Goal: Information Seeking & Learning: Understand process/instructions

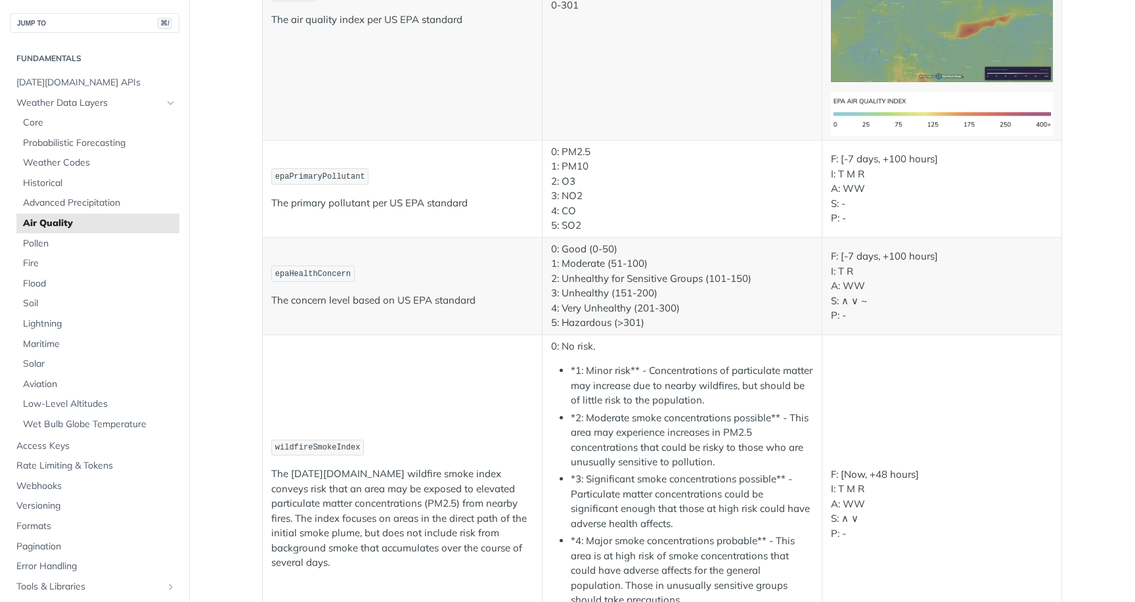
scroll to position [2448, 0]
click at [313, 275] on span "epaHealthConcern" at bounding box center [313, 274] width 76 height 9
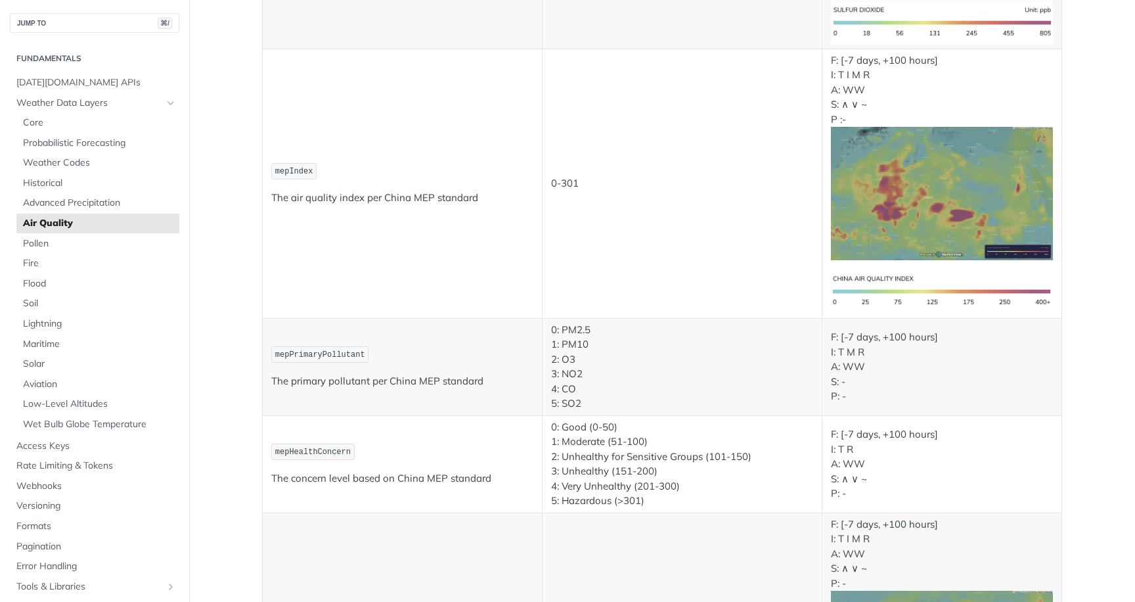
scroll to position [1834, 0]
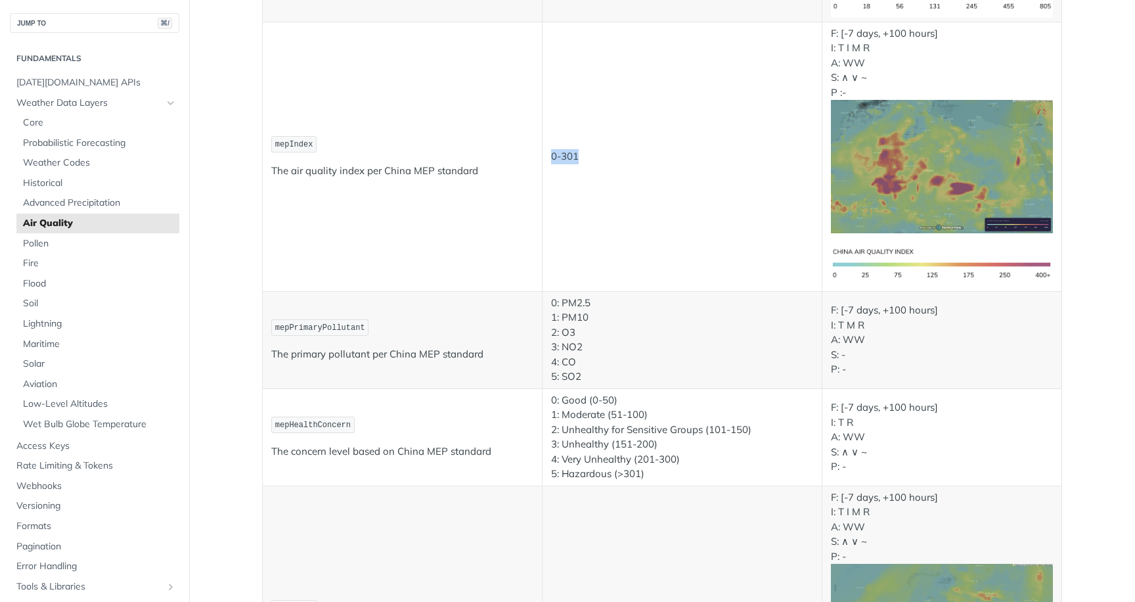
drag, startPoint x: 550, startPoint y: 158, endPoint x: 582, endPoint y: 158, distance: 32.2
click at [582, 158] on td "0-301" at bounding box center [682, 156] width 280 height 269
click at [582, 158] on p "0-301" at bounding box center [682, 156] width 262 height 15
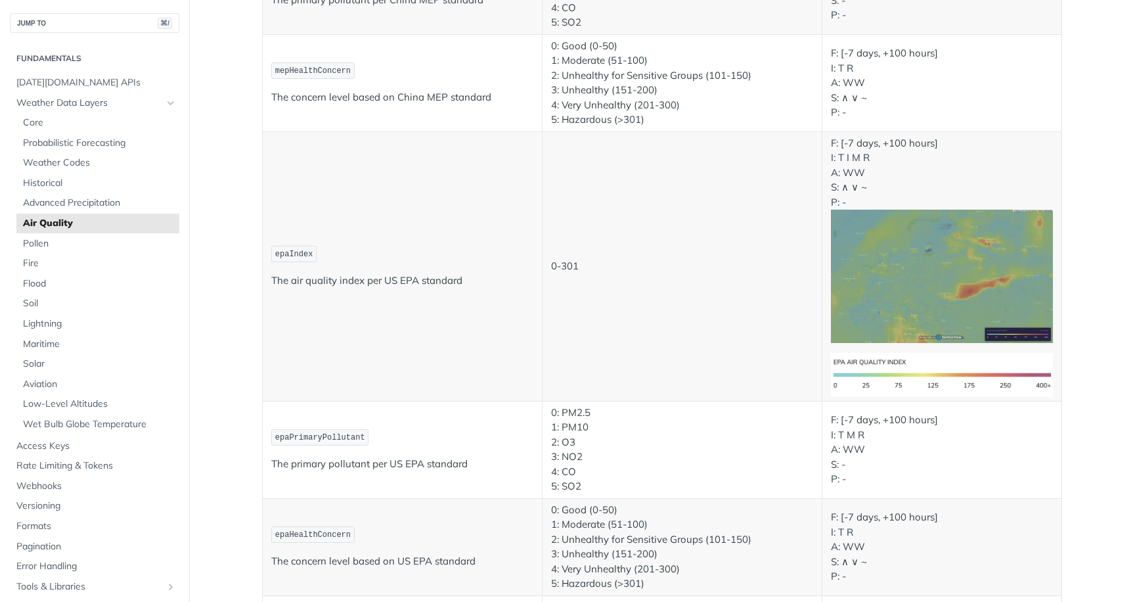
scroll to position [2193, 0]
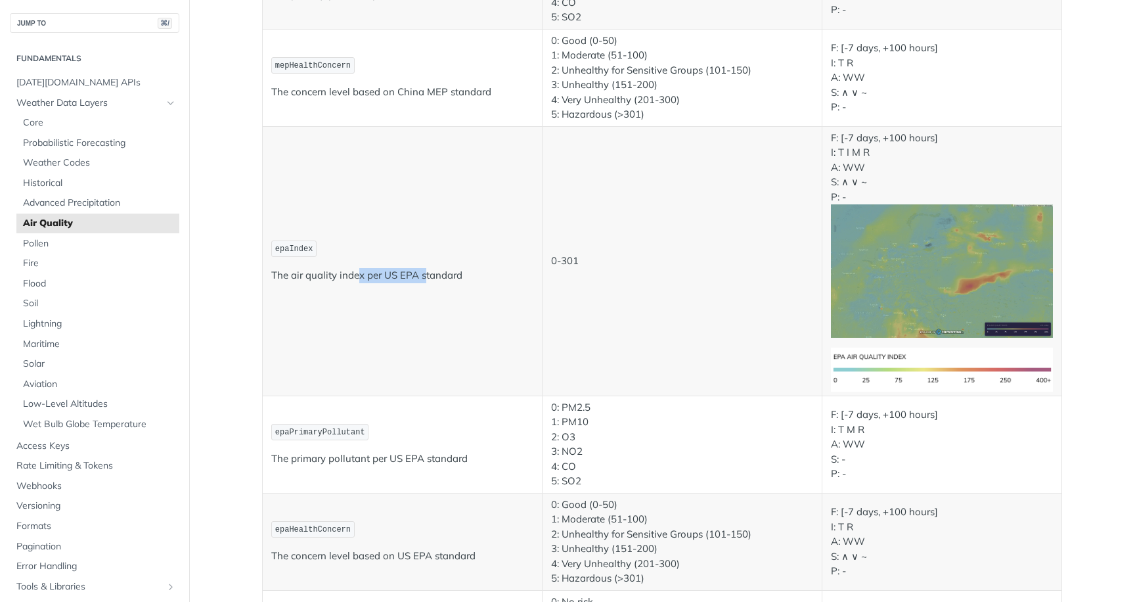
drag, startPoint x: 360, startPoint y: 277, endPoint x: 426, endPoint y: 277, distance: 65.7
click at [426, 277] on p "The air quality index per US EPA standard" at bounding box center [402, 275] width 262 height 15
click at [325, 250] on p "epaIndex" at bounding box center [402, 248] width 262 height 19
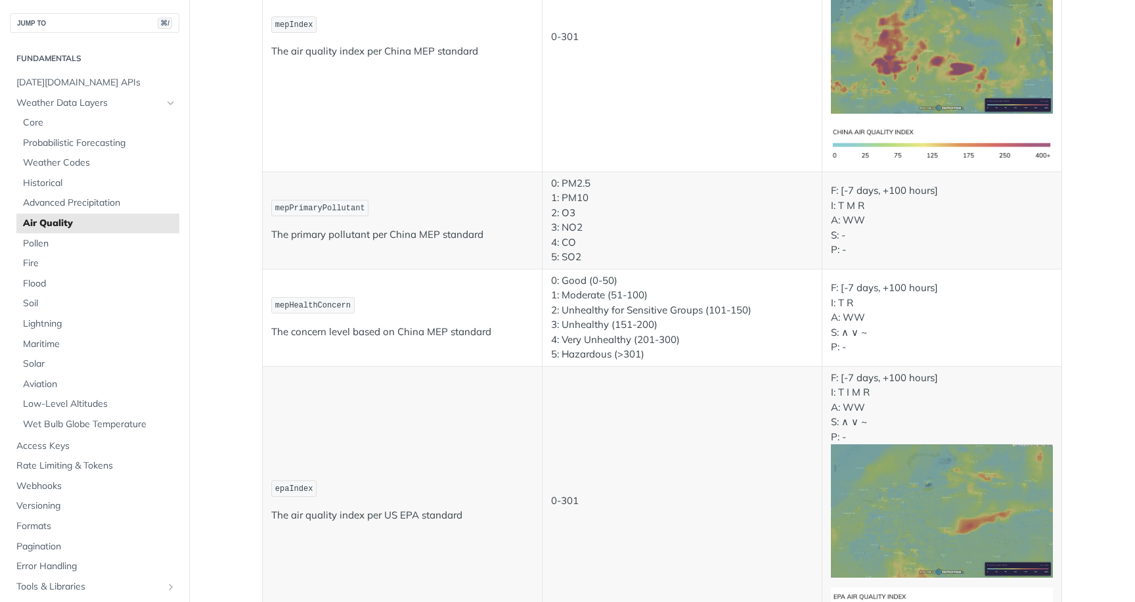
scroll to position [2137, 0]
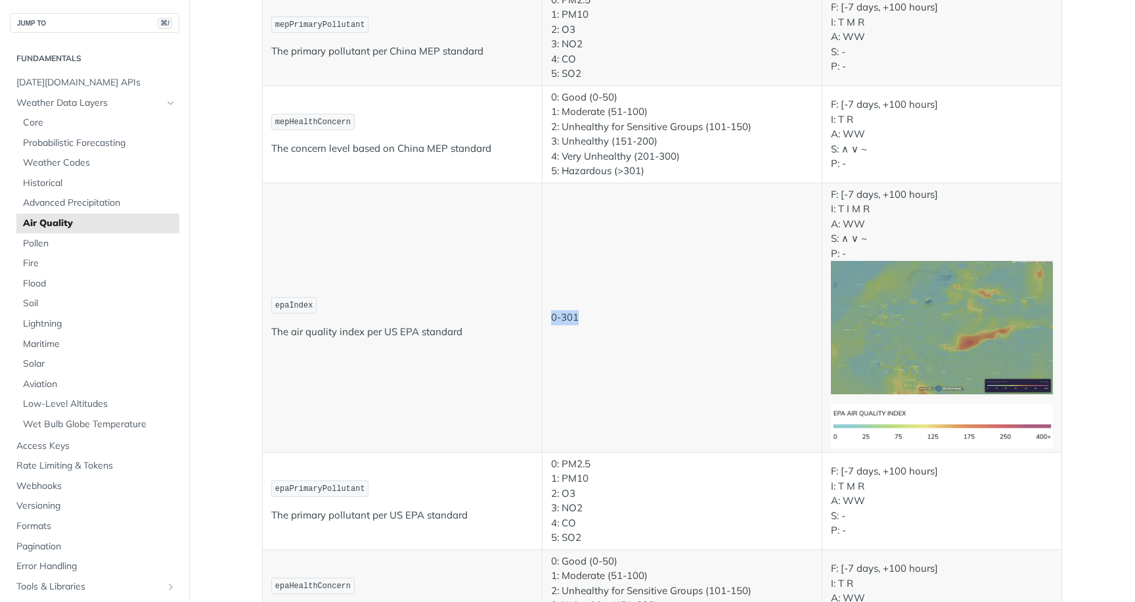
drag, startPoint x: 587, startPoint y: 327, endPoint x: 532, endPoint y: 325, distance: 55.9
click at [532, 325] on tr "epaIndex The air quality index per US EPA standard 0-301 F: [-7 days, +100 hour…" at bounding box center [663, 317] width 800 height 269
drag, startPoint x: 475, startPoint y: 334, endPoint x: 314, endPoint y: 334, distance: 161.0
click at [314, 334] on p "The air quality index per US EPA standard" at bounding box center [402, 332] width 262 height 15
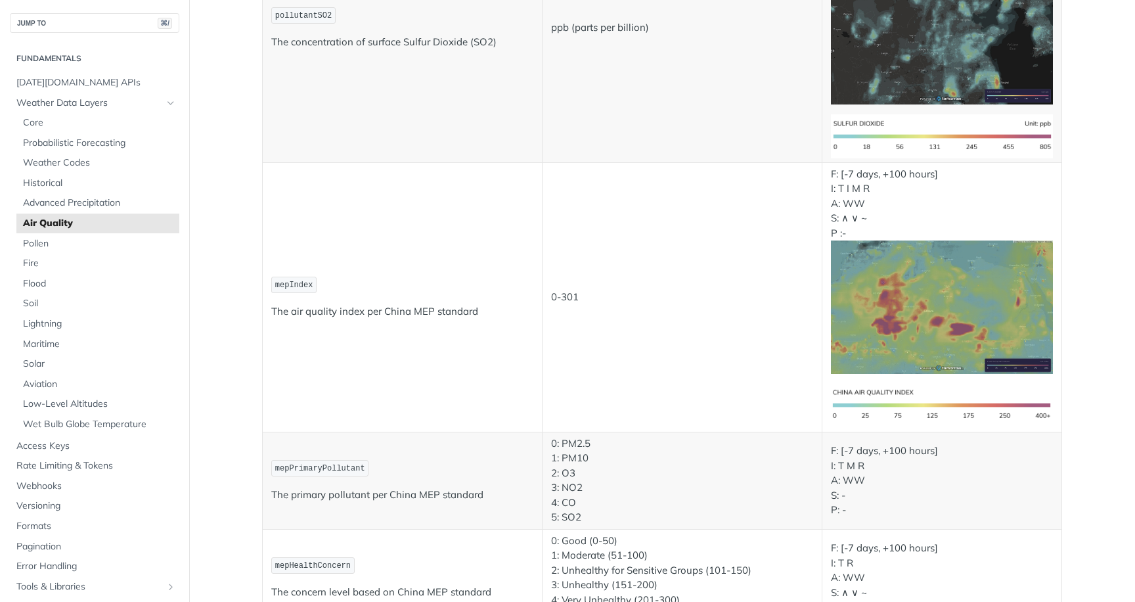
scroll to position [1696, 0]
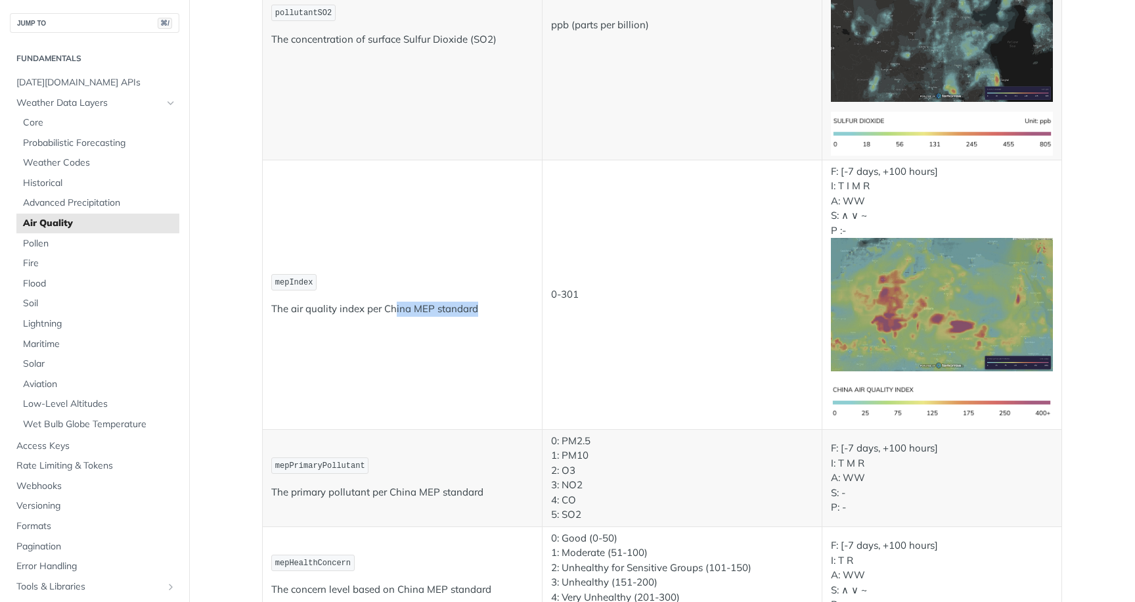
drag, startPoint x: 488, startPoint y: 310, endPoint x: 394, endPoint y: 310, distance: 94.0
click at [394, 310] on p "The air quality index per China MEP standard" at bounding box center [402, 309] width 262 height 15
click at [392, 315] on p "The air quality index per China MEP standard" at bounding box center [402, 309] width 262 height 15
drag, startPoint x: 386, startPoint y: 310, endPoint x: 483, endPoint y: 309, distance: 96.6
click at [483, 309] on p "The air quality index per China MEP standard" at bounding box center [402, 309] width 262 height 15
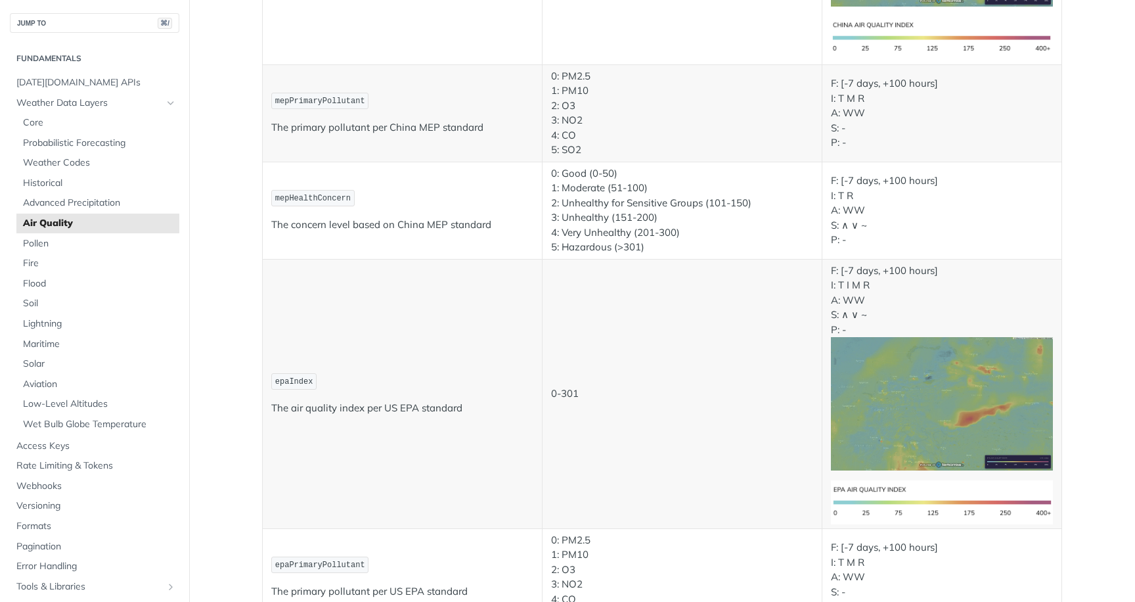
scroll to position [2064, 0]
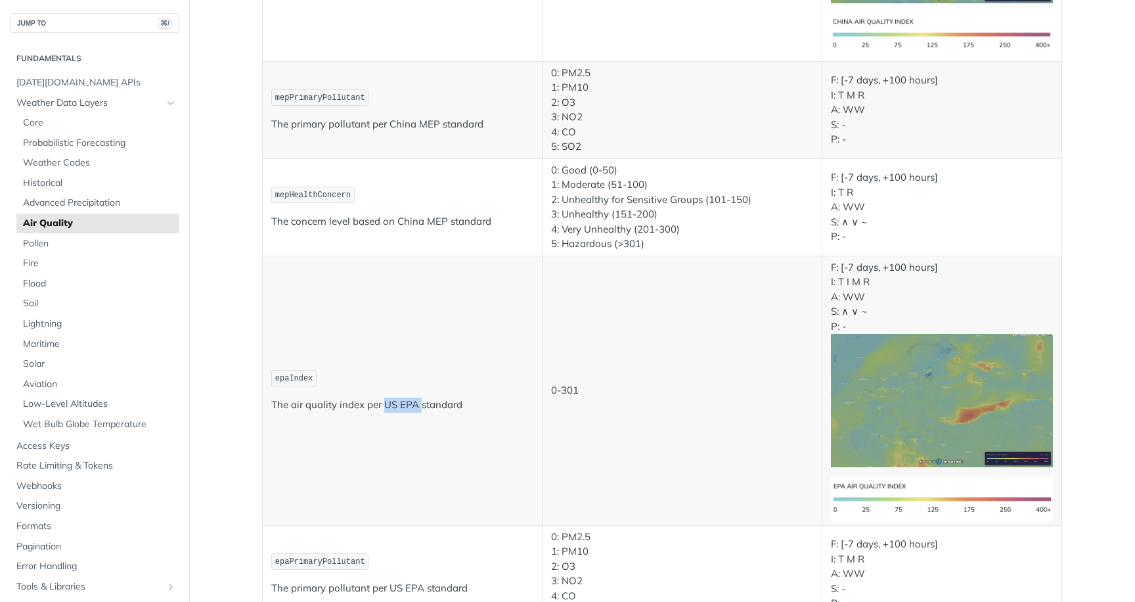
drag, startPoint x: 386, startPoint y: 406, endPoint x: 421, endPoint y: 407, distance: 34.8
click at [421, 407] on p "The air quality index per US EPA standard" at bounding box center [402, 405] width 262 height 15
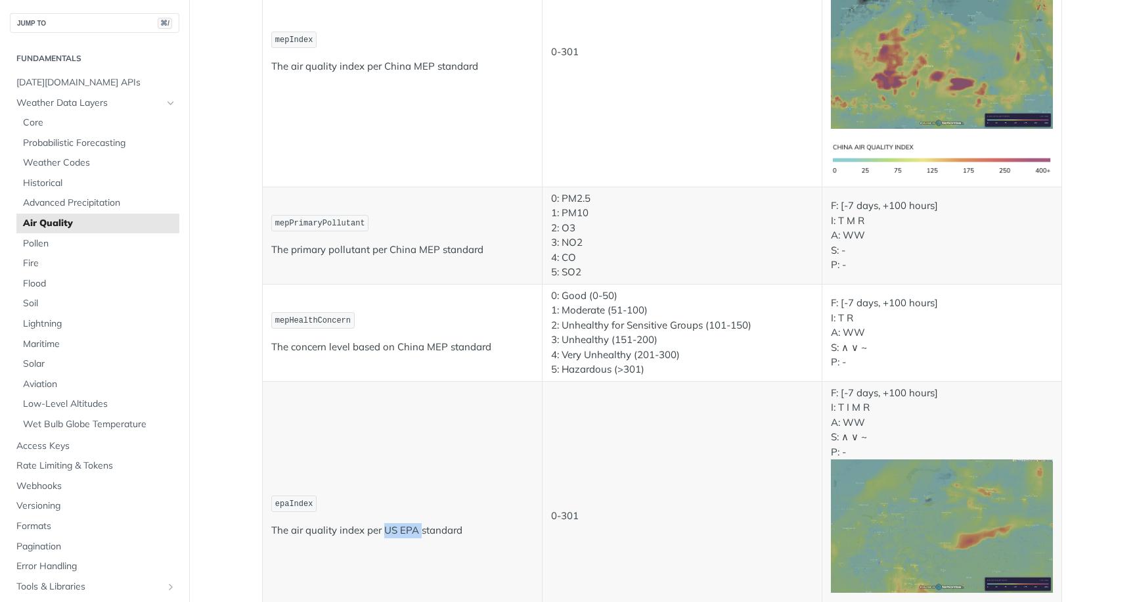
scroll to position [1939, 0]
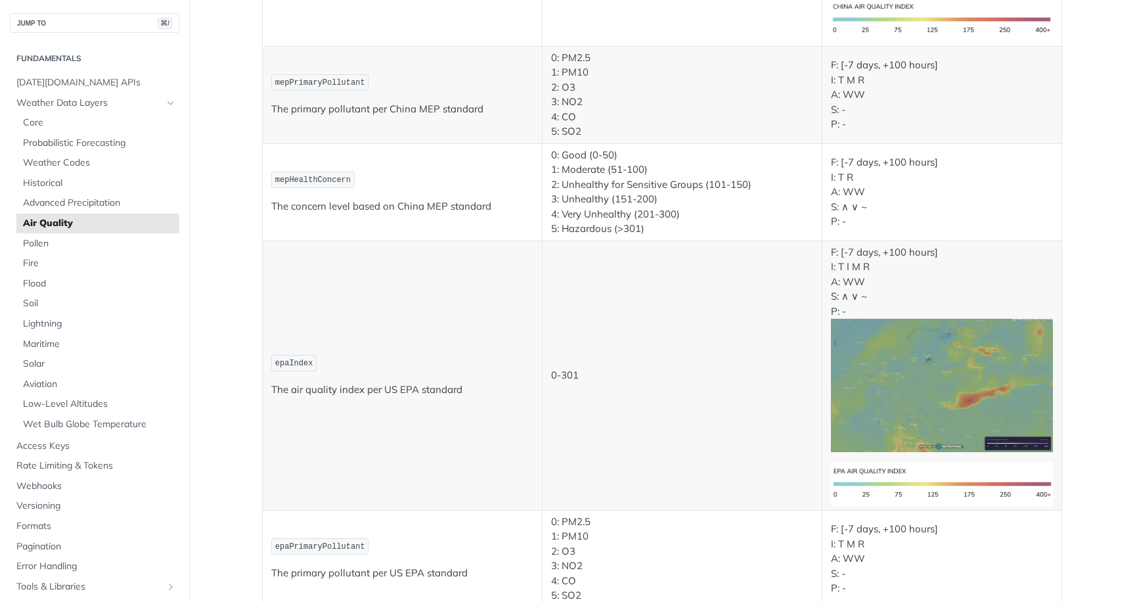
click at [495, 351] on td "epaIndex The air quality index per US EPA standard" at bounding box center [403, 375] width 280 height 269
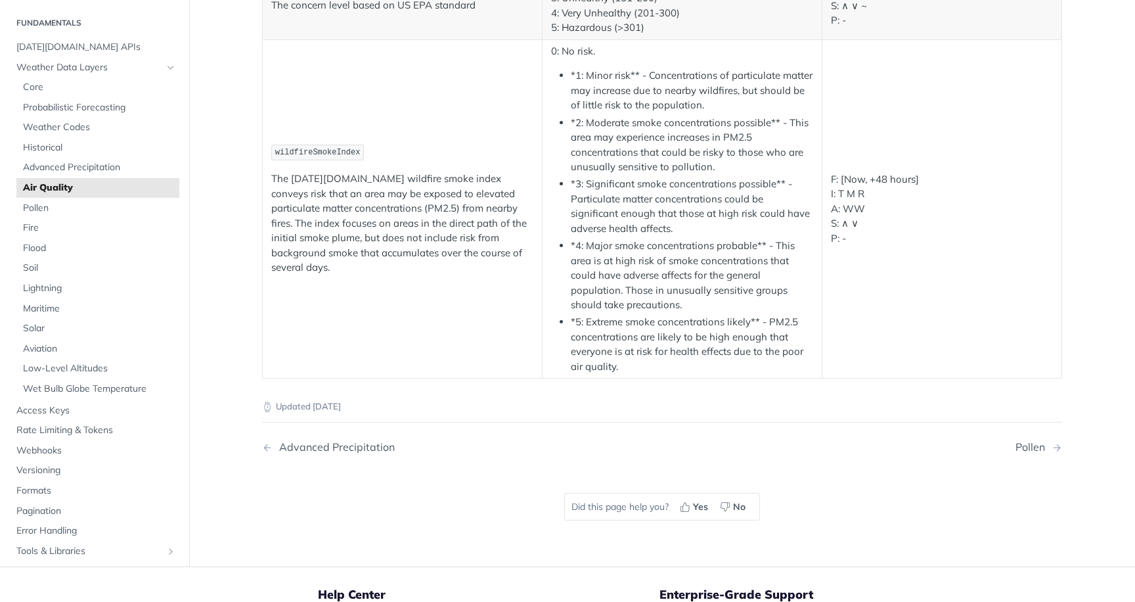
scroll to position [2745, 0]
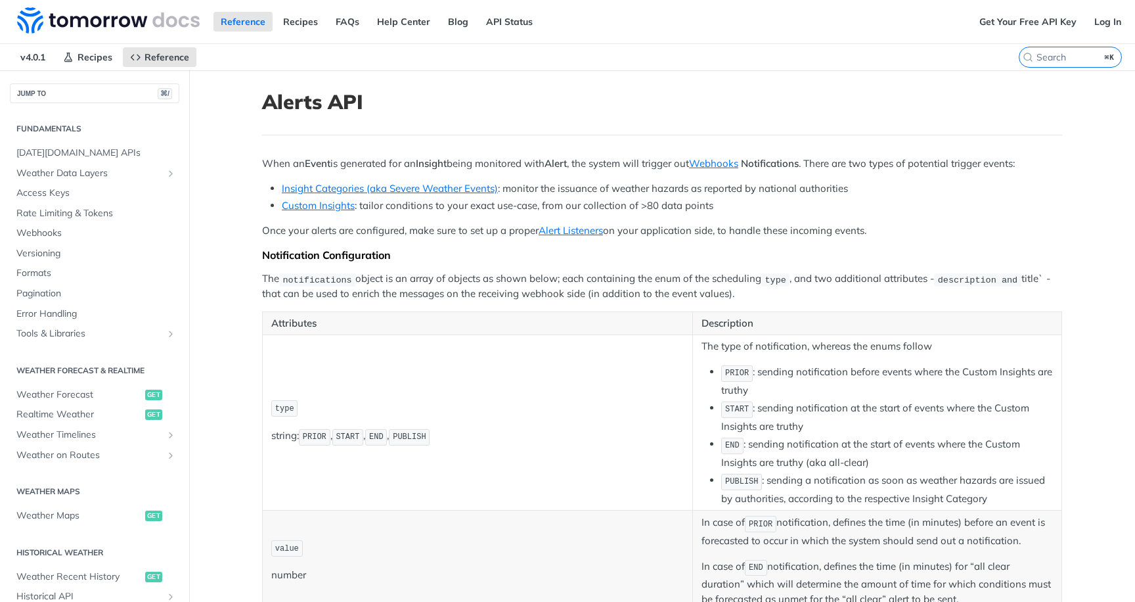
scroll to position [271, 0]
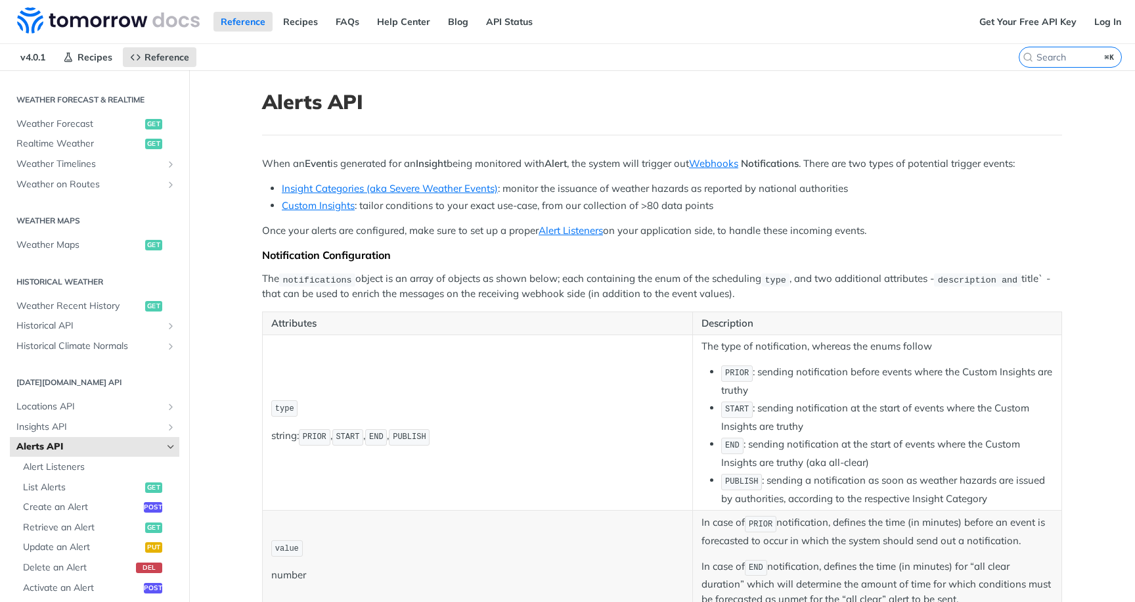
click at [727, 24] on div "Reference Recipes FAQs Help Center Blog API Status" at bounding box center [486, 21] width 973 height 43
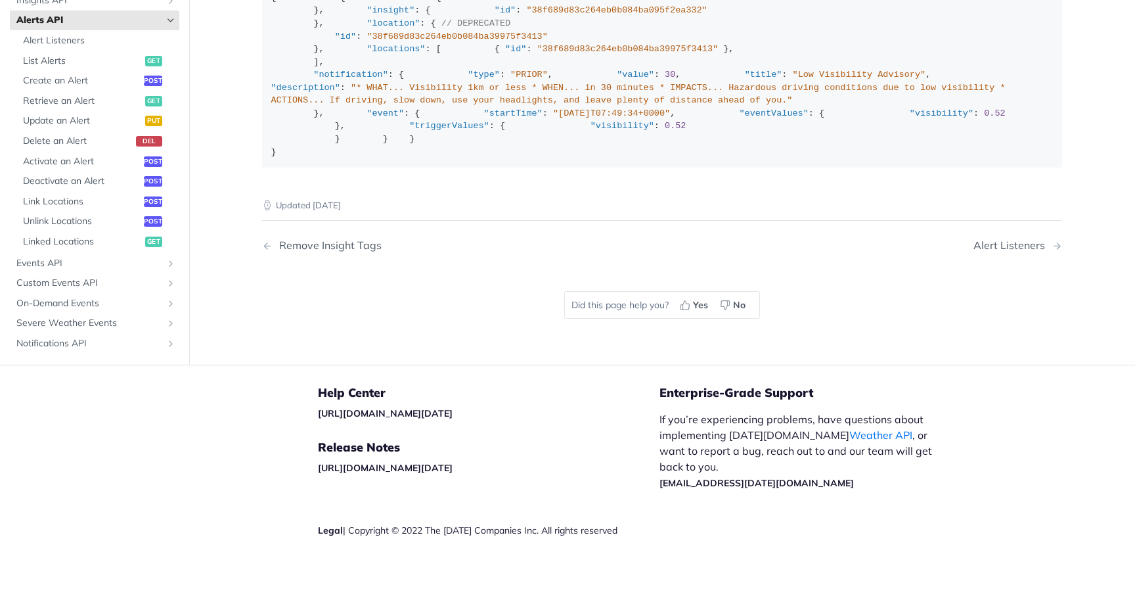
scroll to position [2189, 0]
click at [340, 93] on span ""description"" at bounding box center [305, 88] width 69 height 10
click at [60, 68] on span "List Alerts" at bounding box center [82, 61] width 119 height 13
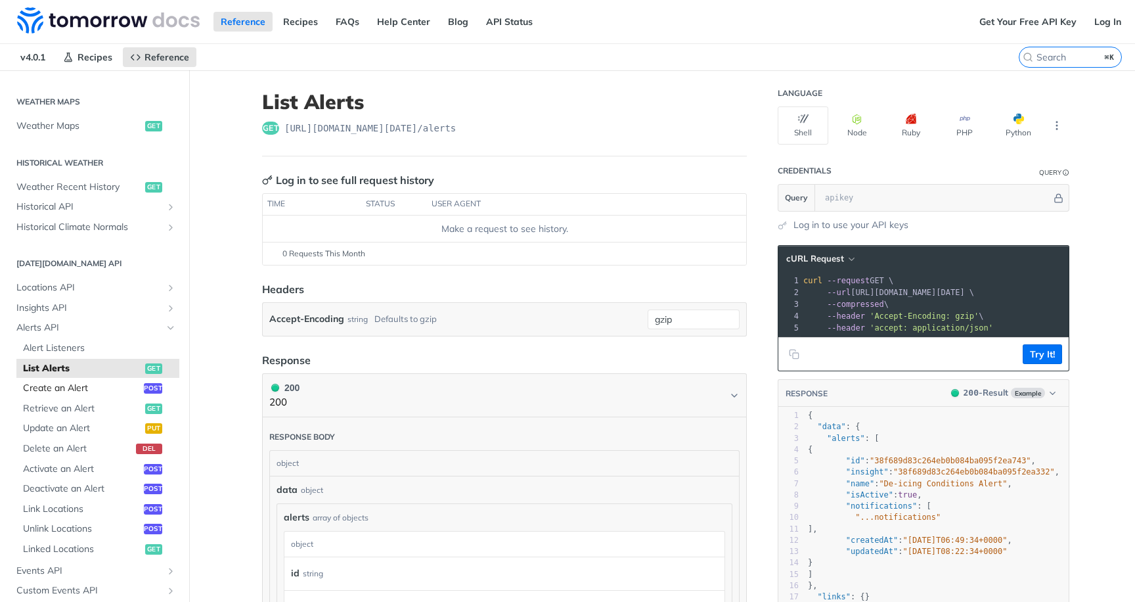
click at [83, 392] on span "Create an Alert" at bounding box center [82, 388] width 118 height 13
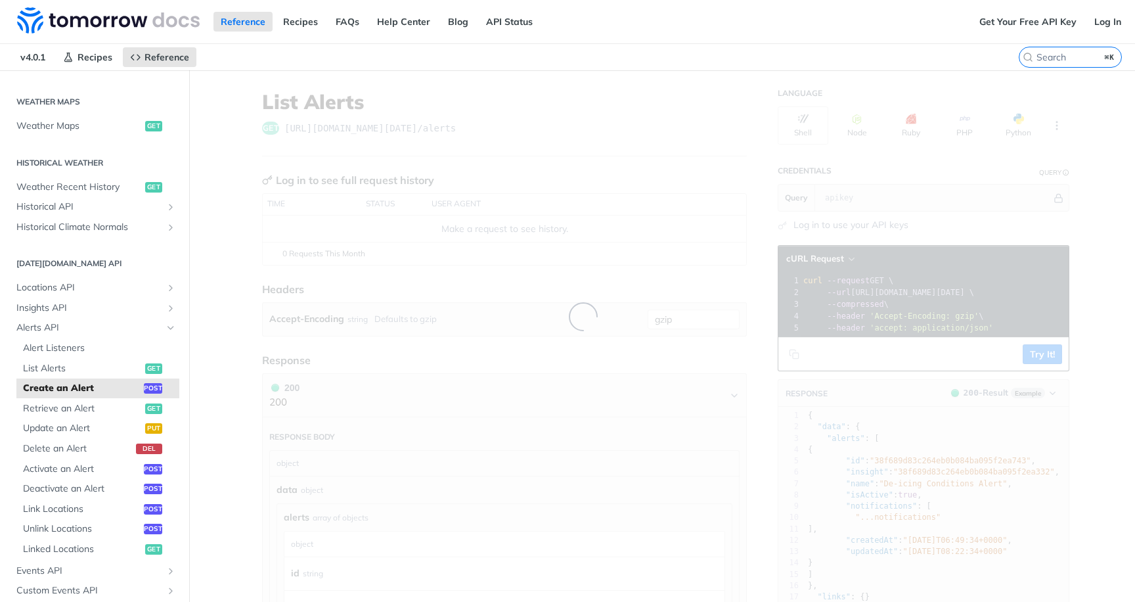
select select "true"
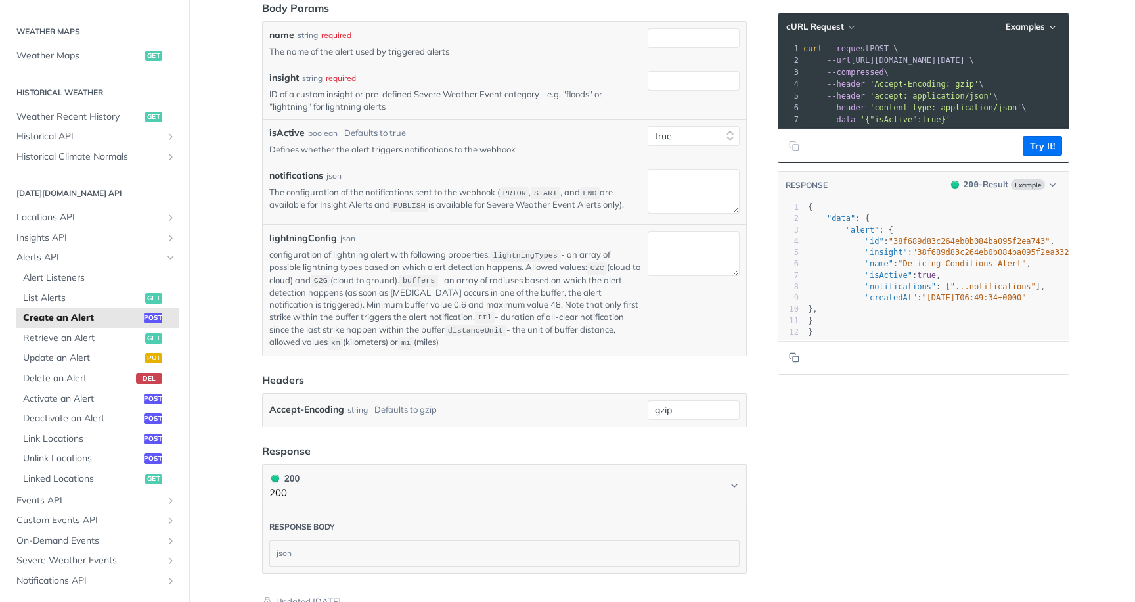
scroll to position [263, 0]
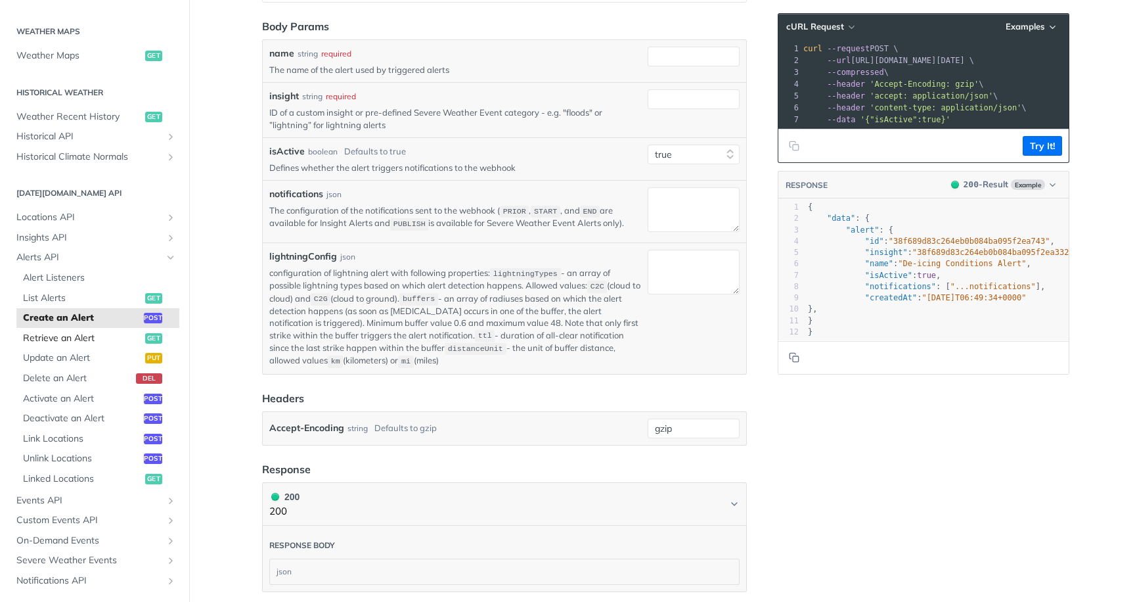
click at [115, 340] on span "Retrieve an Alert" at bounding box center [82, 338] width 119 height 13
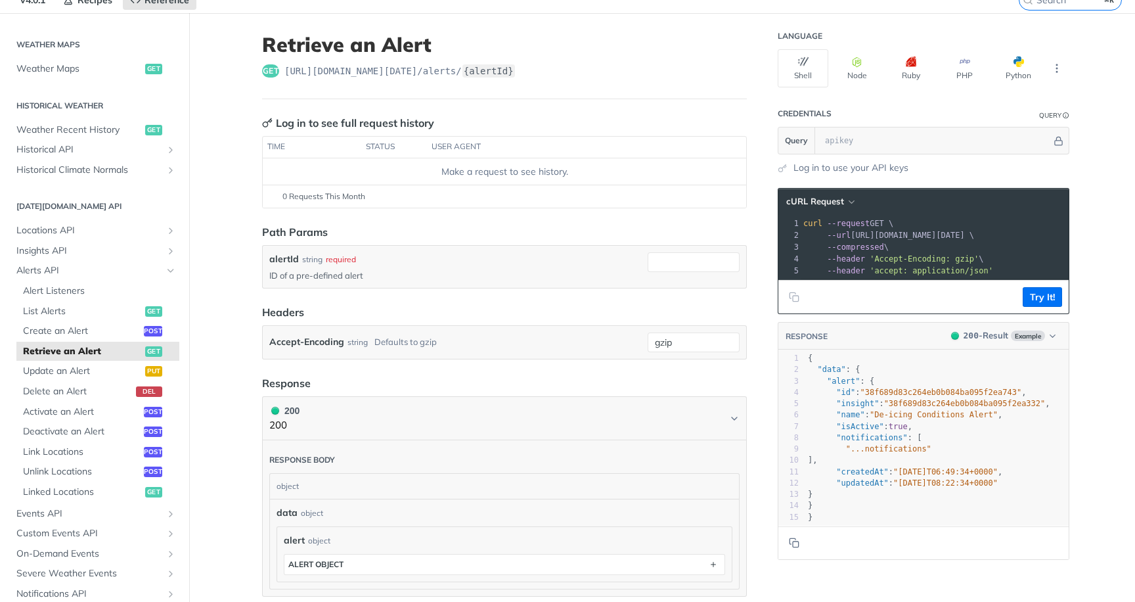
scroll to position [89, 0]
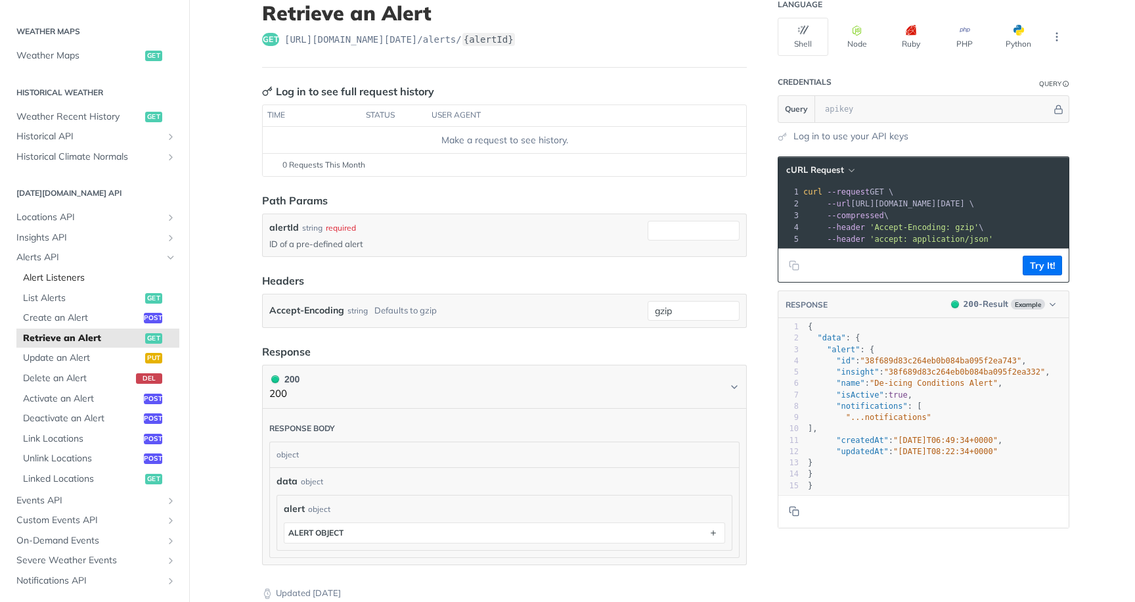
click at [47, 279] on span "Alert Listeners" at bounding box center [99, 277] width 153 height 13
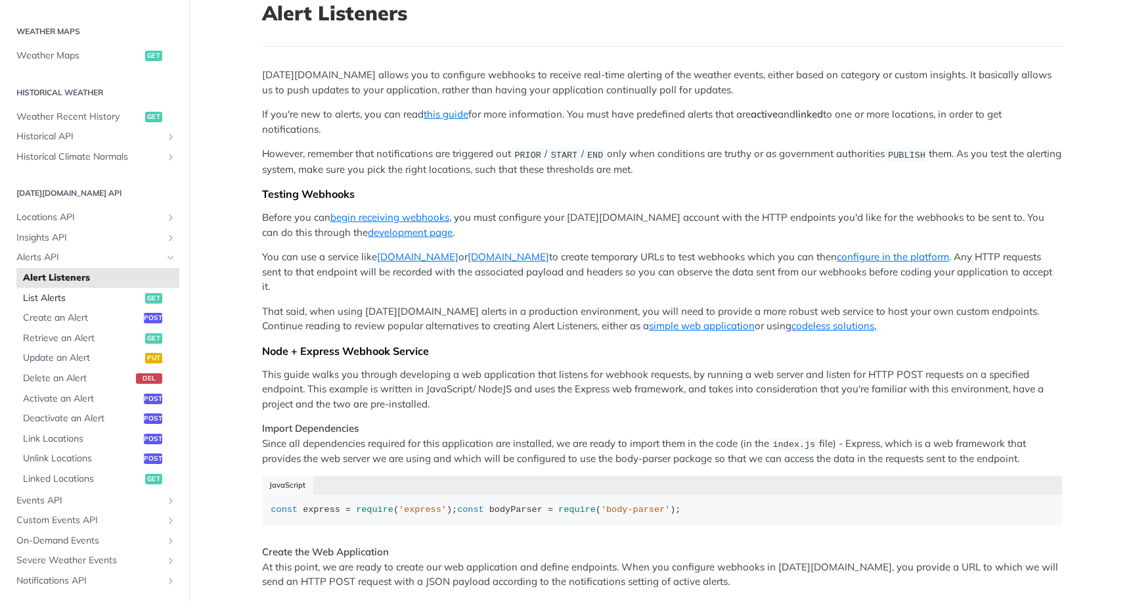
click at [43, 292] on span "List Alerts" at bounding box center [82, 298] width 119 height 13
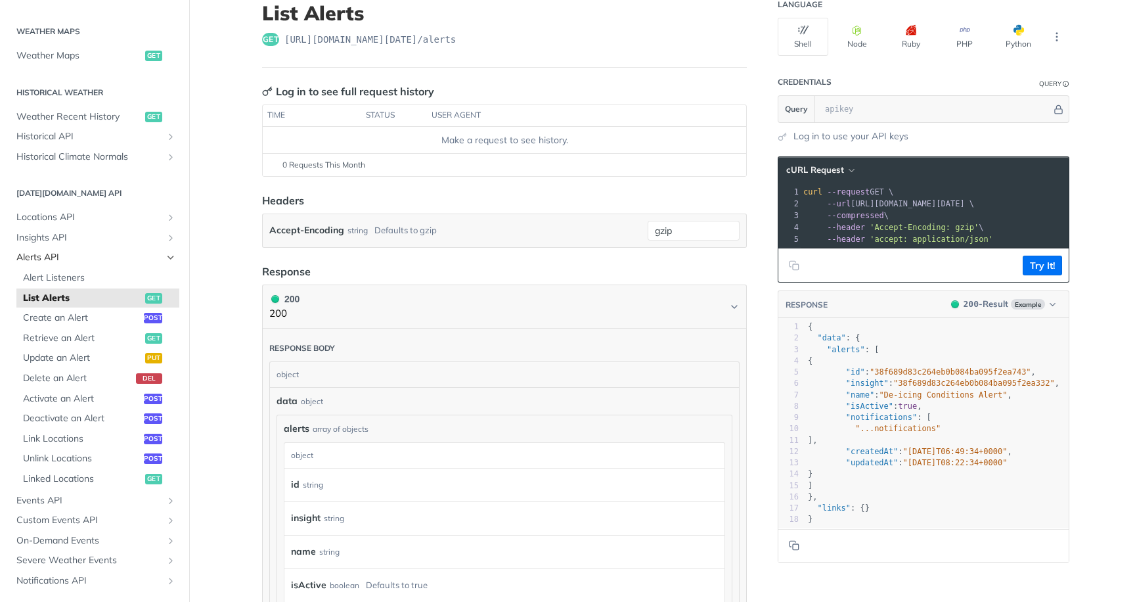
click at [49, 252] on span "Alerts API" at bounding box center [89, 257] width 146 height 13
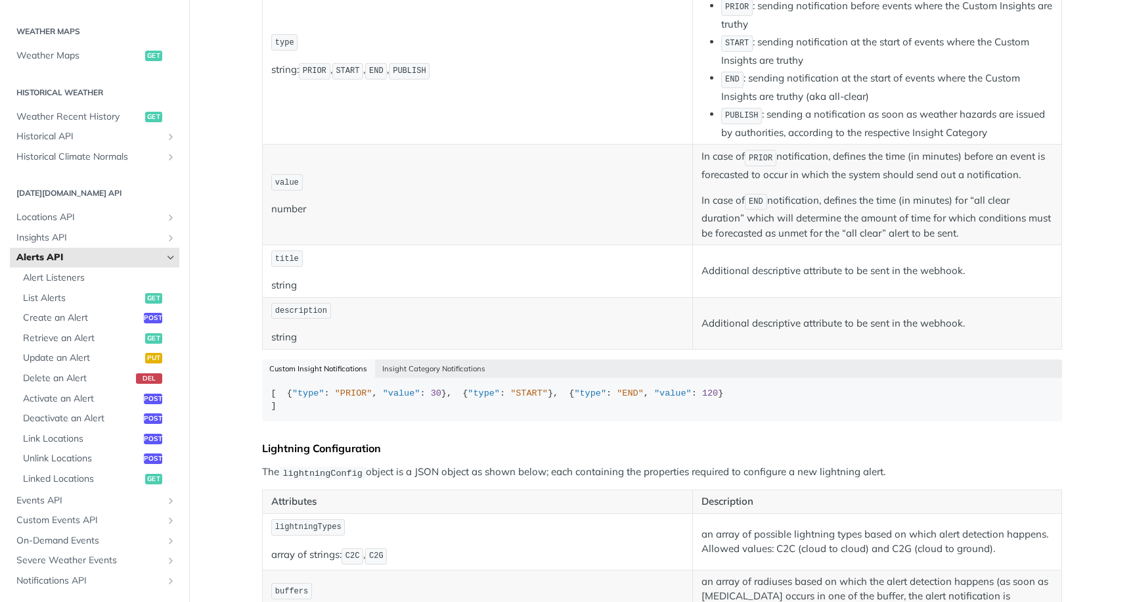
scroll to position [375, 0]
